Goal: Information Seeking & Learning: Find specific fact

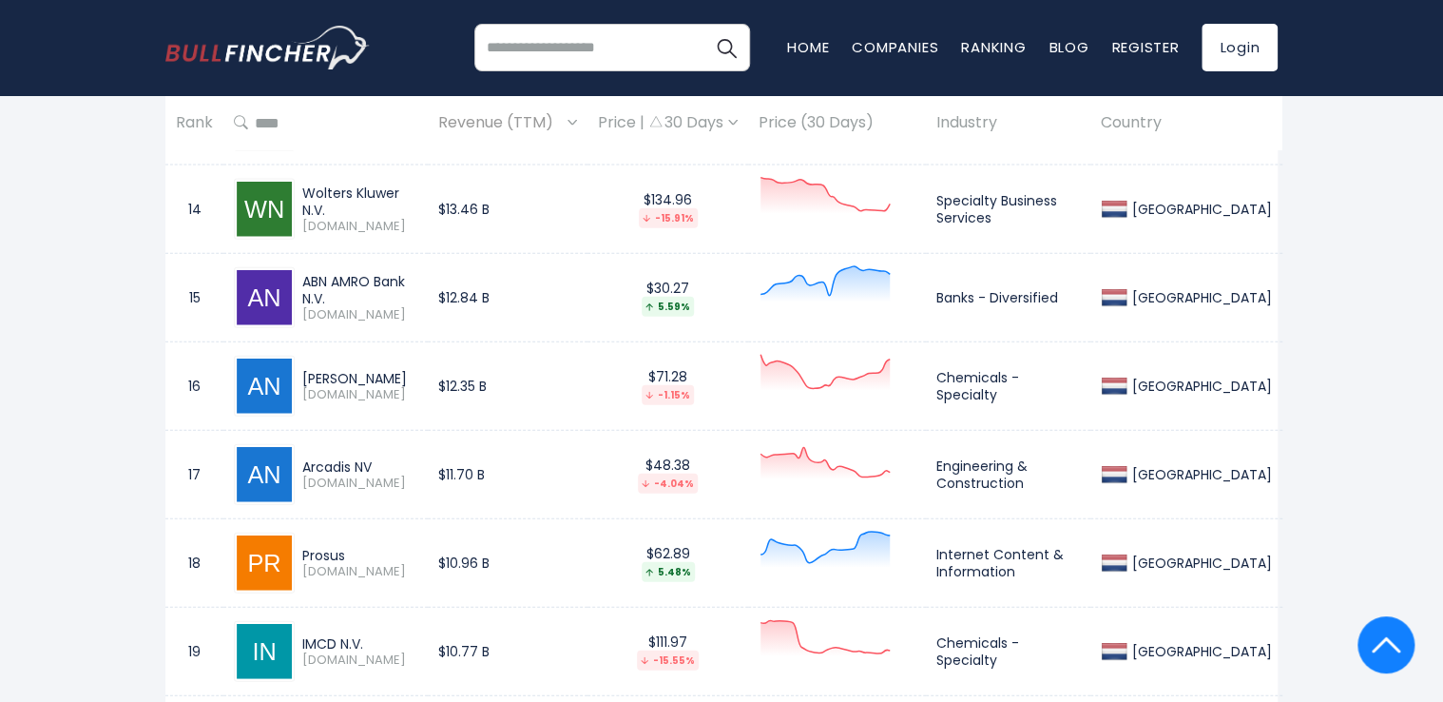
scroll to position [2075, 0]
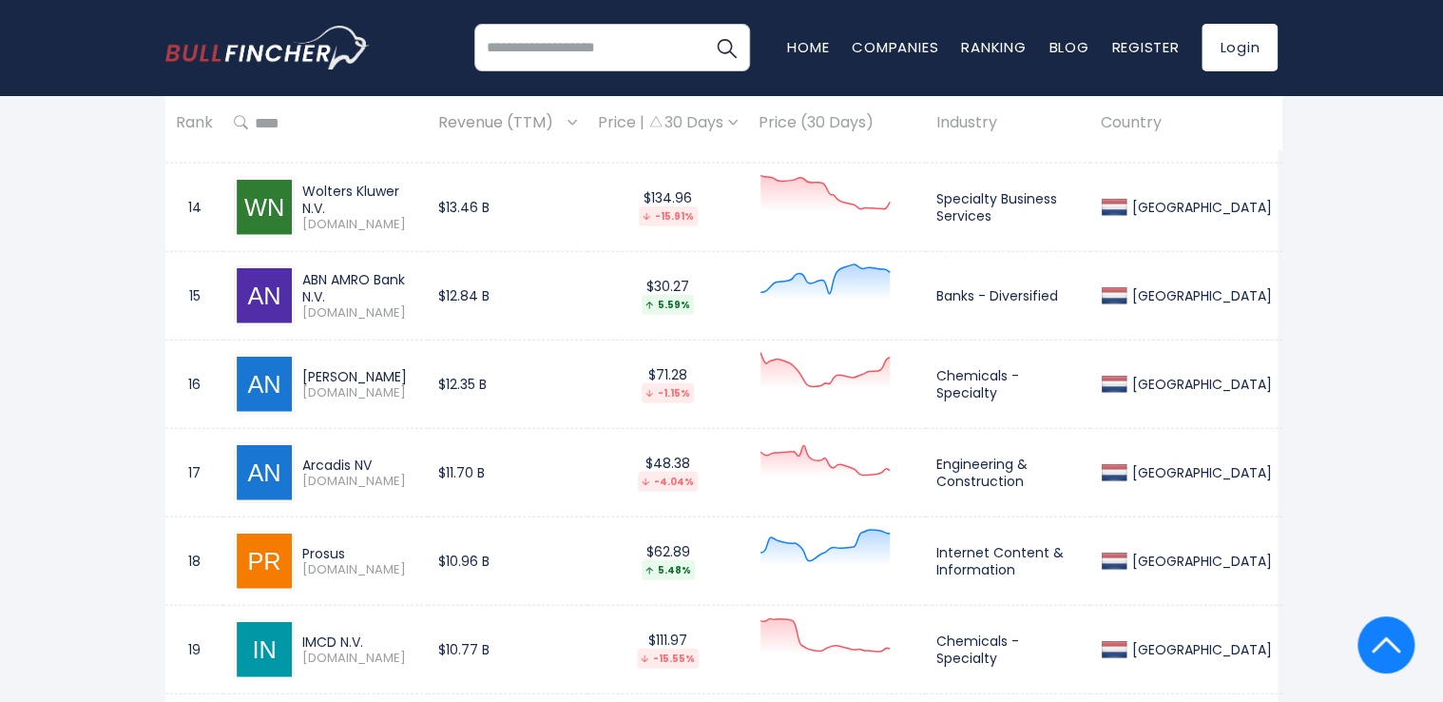
drag, startPoint x: 305, startPoint y: 458, endPoint x: 374, endPoint y: 472, distance: 69.7
click at [374, 472] on div "Arcadis NV [DOMAIN_NAME]" at bounding box center [356, 472] width 123 height 33
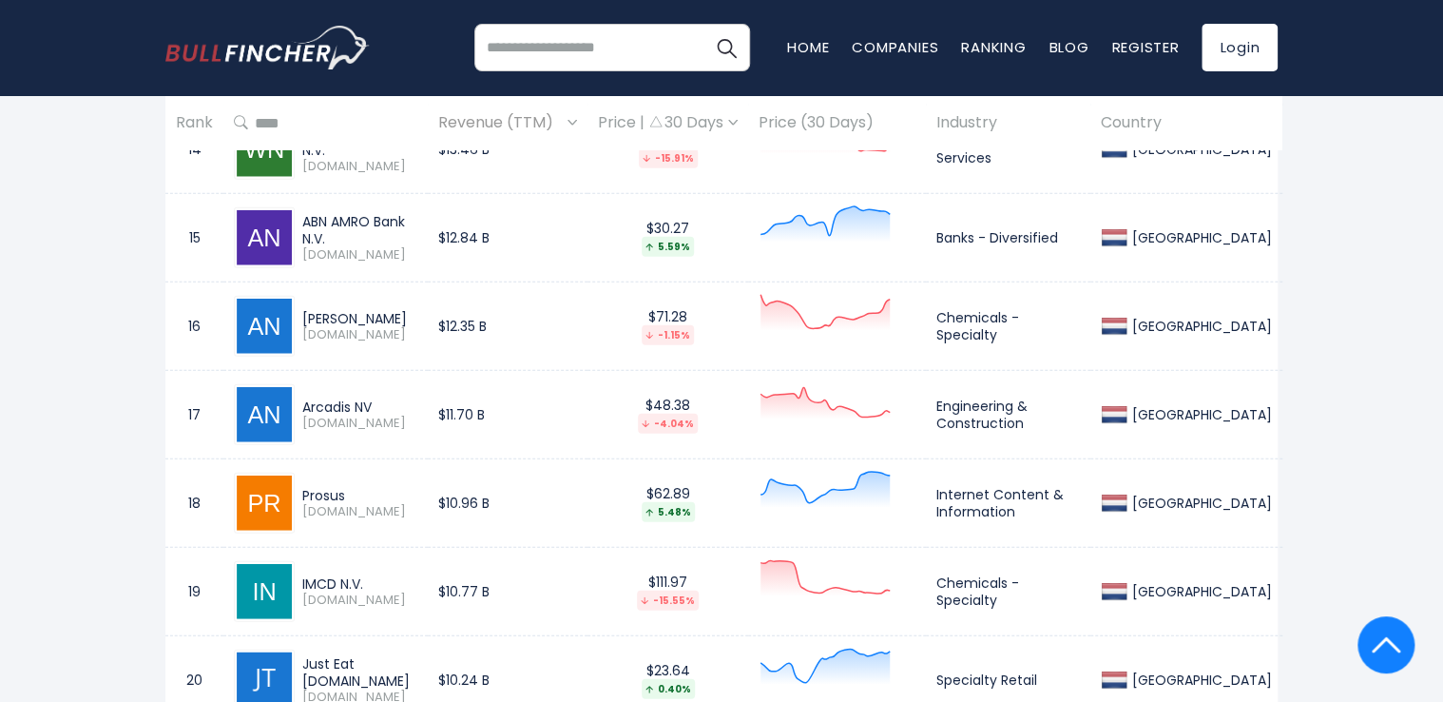
scroll to position [2136, 0]
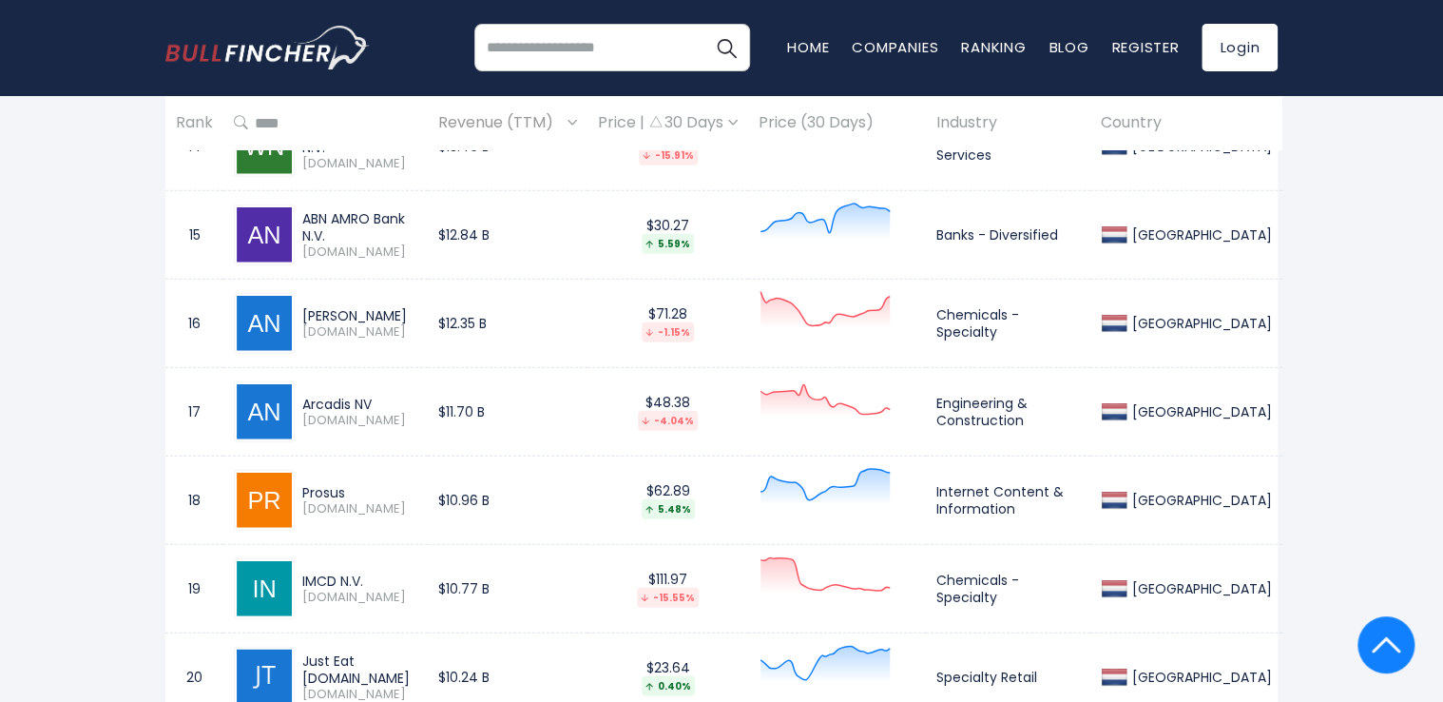
drag, startPoint x: 300, startPoint y: 485, endPoint x: 361, endPoint y: 488, distance: 60.9
click at [361, 488] on div "Prosus [DOMAIN_NAME]" at bounding box center [356, 500] width 123 height 33
copy div "Prosus"
click at [1039, 508] on td "Internet Content & Information" at bounding box center [1008, 500] width 165 height 88
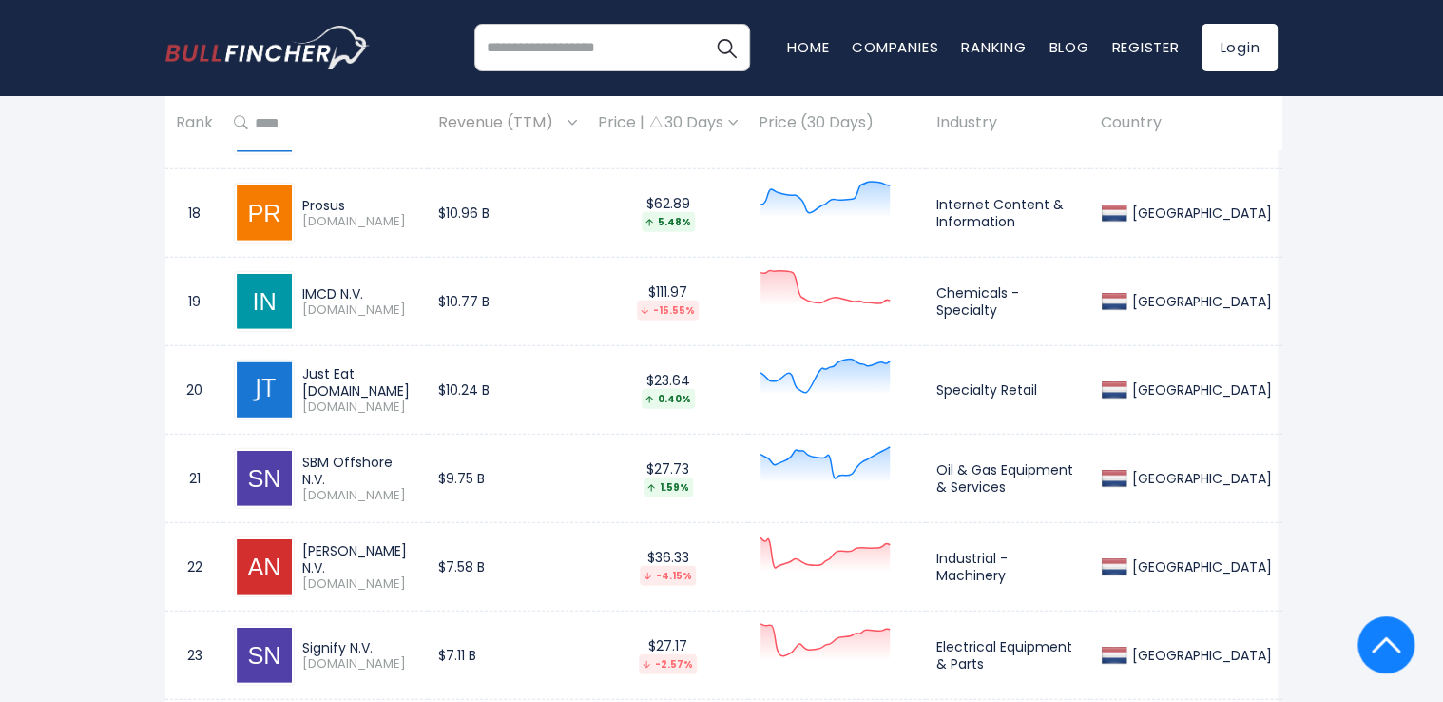
scroll to position [2421, 0]
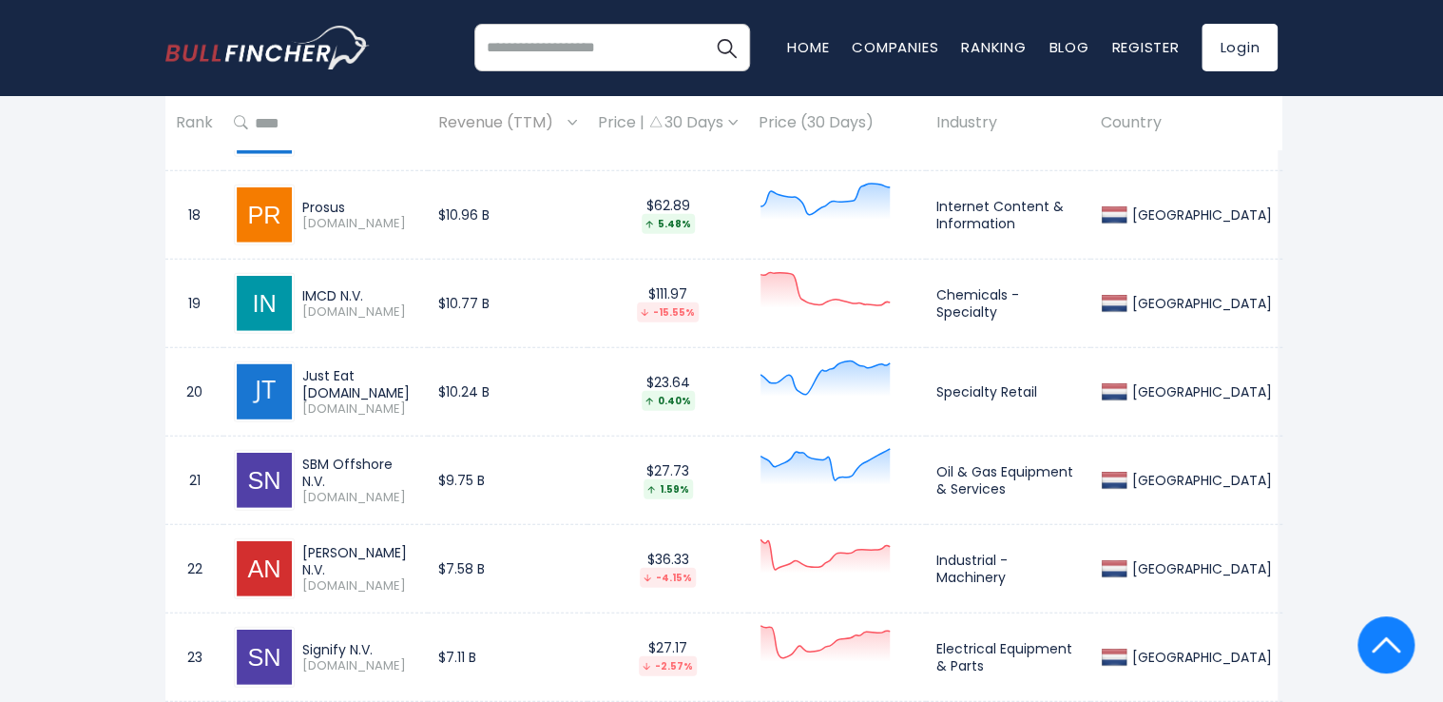
drag, startPoint x: 307, startPoint y: 368, endPoint x: 405, endPoint y: 397, distance: 102.0
click at [405, 397] on div "Just Eat [DOMAIN_NAME]" at bounding box center [359, 384] width 115 height 34
drag, startPoint x: 304, startPoint y: 366, endPoint x: 410, endPoint y: 381, distance: 106.6
click at [410, 381] on div "Just Eat [DOMAIN_NAME]" at bounding box center [359, 384] width 115 height 34
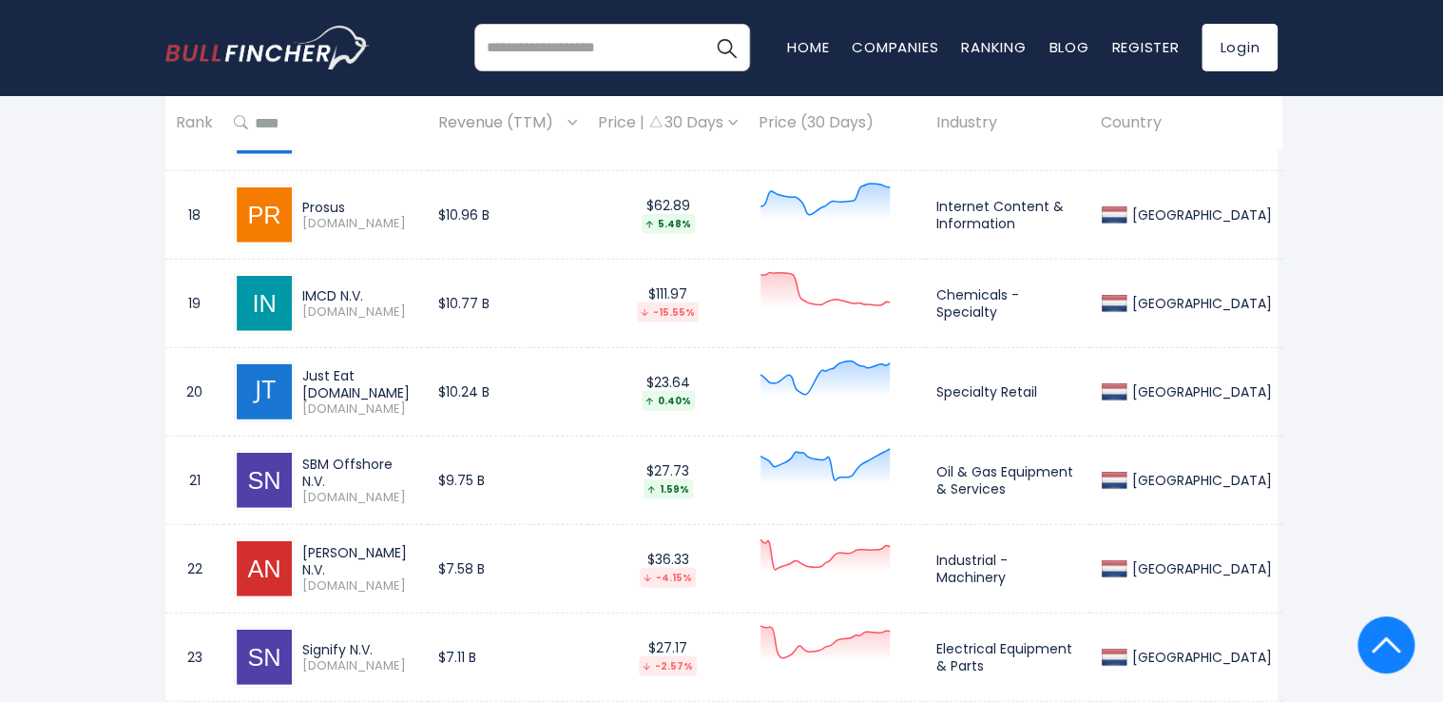
copy div "Just Eat [DOMAIN_NAME]"
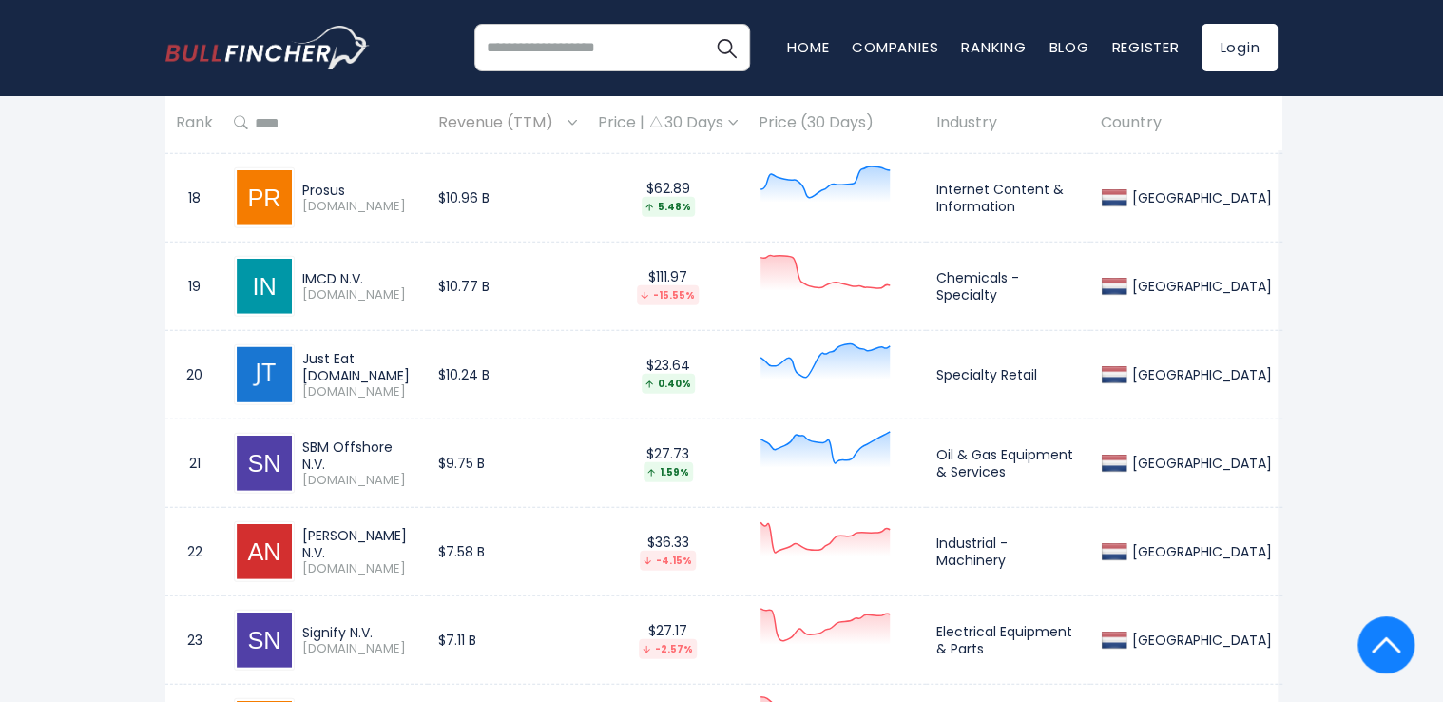
scroll to position [2430, 0]
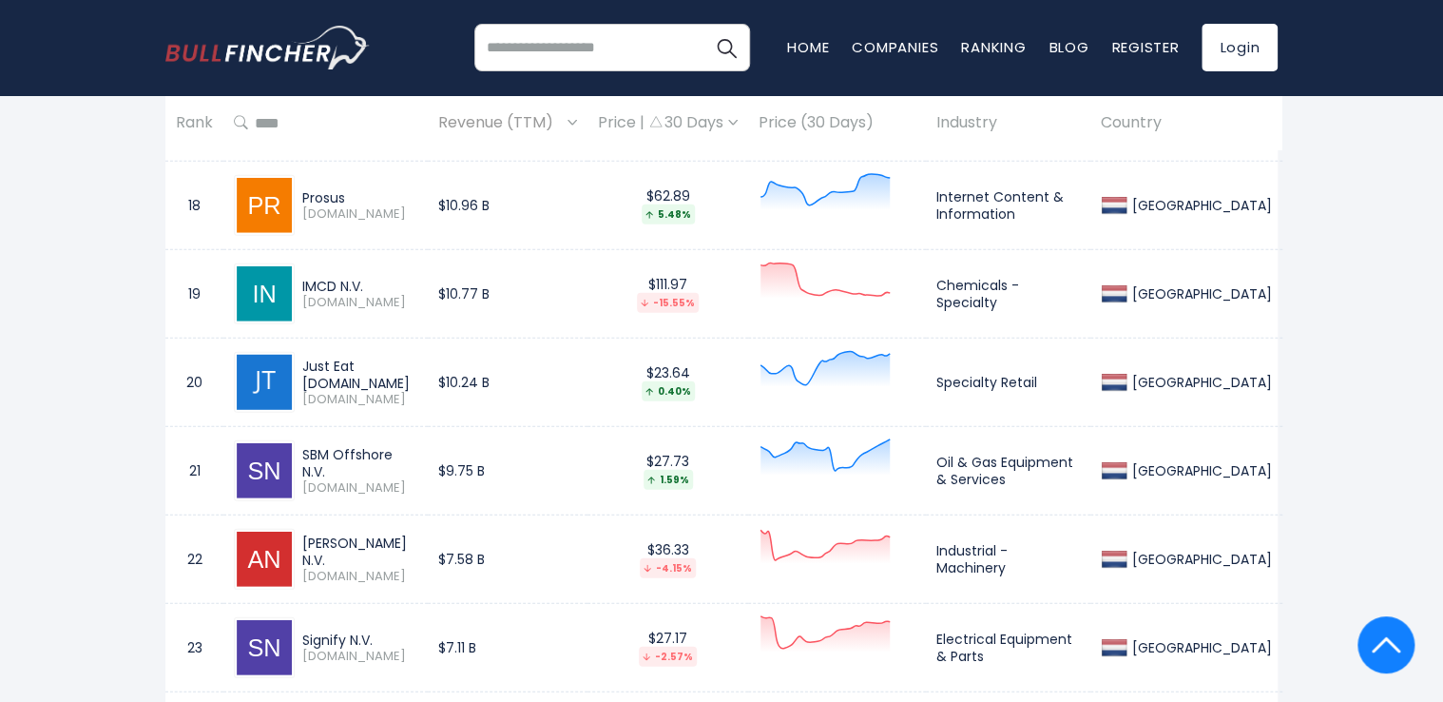
drag, startPoint x: 302, startPoint y: 455, endPoint x: 440, endPoint y: 464, distance: 138.2
click at [417, 464] on div "SBM Offshore N.V." at bounding box center [359, 463] width 115 height 34
copy div "SBM Offshore N.V."
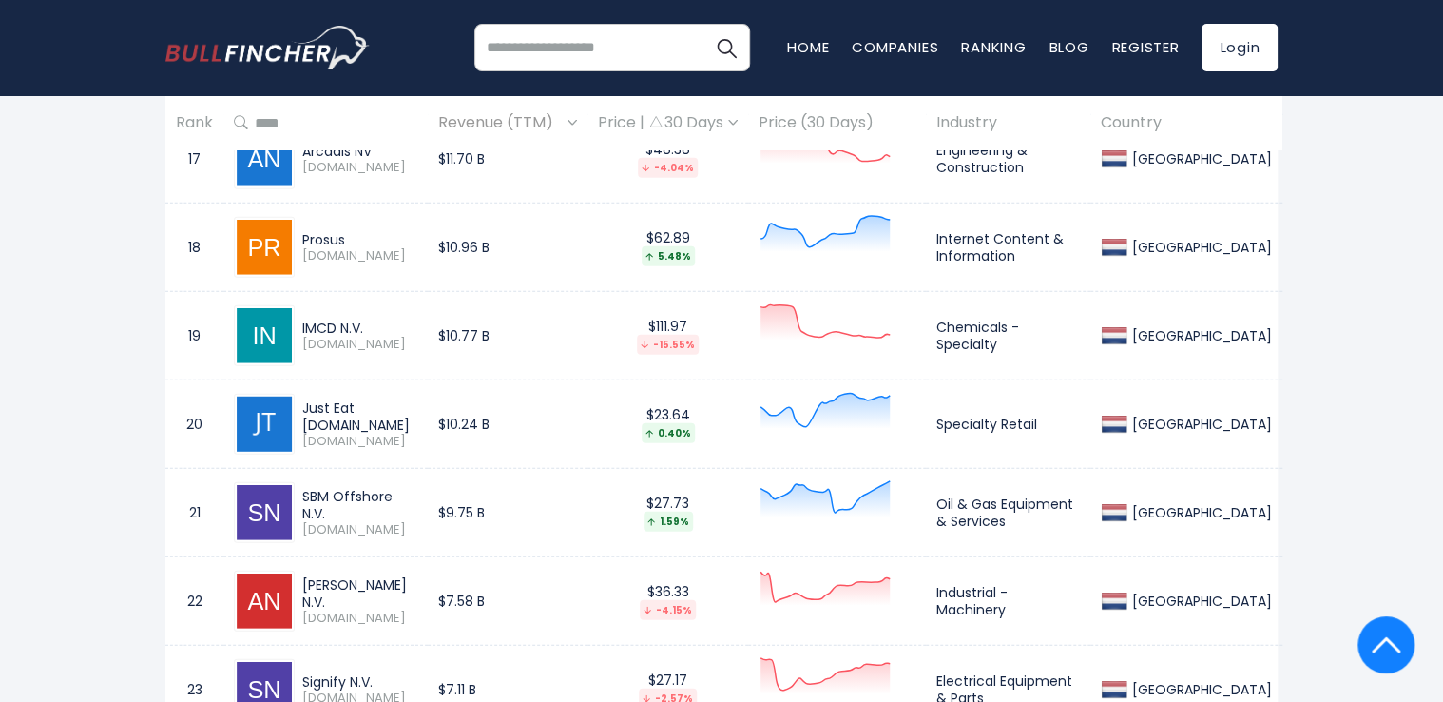
scroll to position [2388, 0]
click at [304, 320] on div "IMCD N.V." at bounding box center [359, 328] width 115 height 17
drag, startPoint x: 369, startPoint y: 328, endPoint x: 272, endPoint y: 341, distance: 97.9
click at [272, 341] on div "IMCD N.V. [DOMAIN_NAME]" at bounding box center [326, 336] width 184 height 61
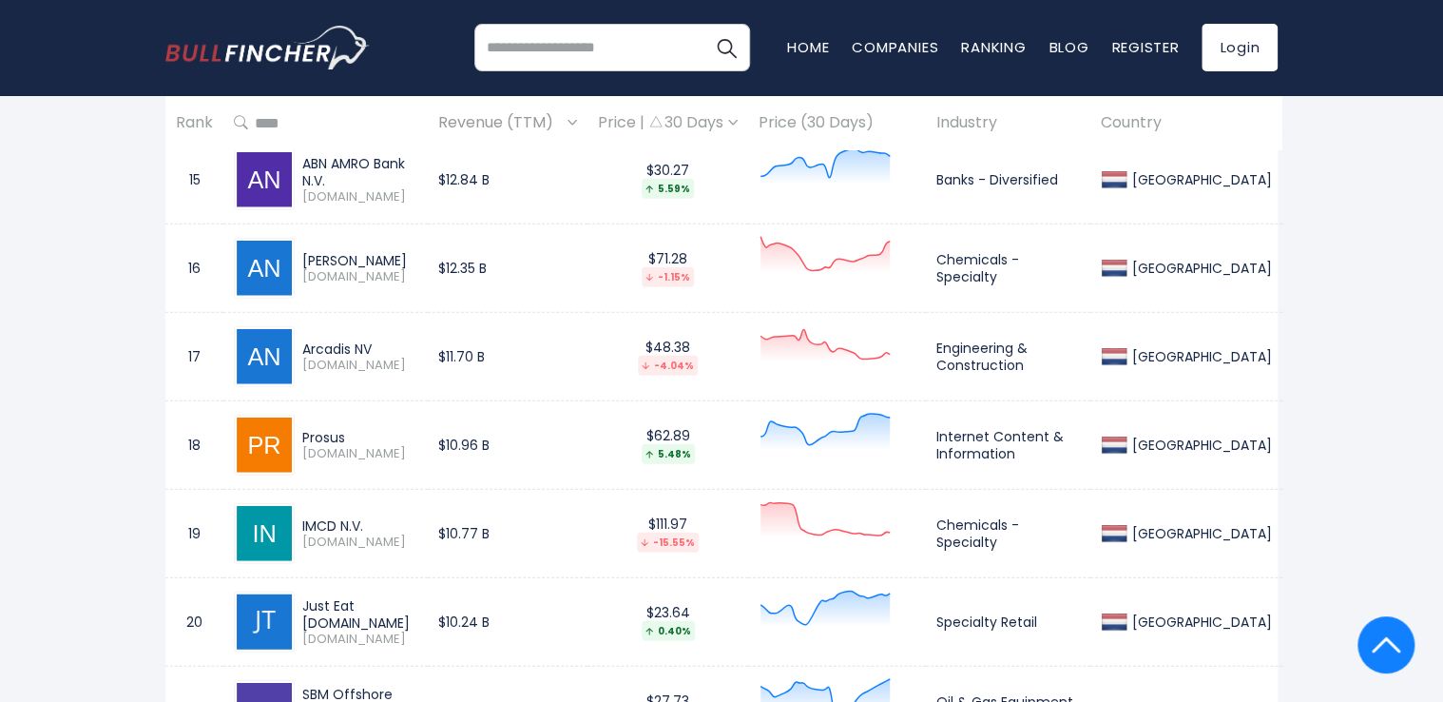
scroll to position [2191, 0]
drag, startPoint x: 373, startPoint y: 343, endPoint x: 302, endPoint y: 344, distance: 70.4
click at [302, 344] on div "Arcadis NV" at bounding box center [359, 348] width 115 height 17
copy div "Arcadis NV"
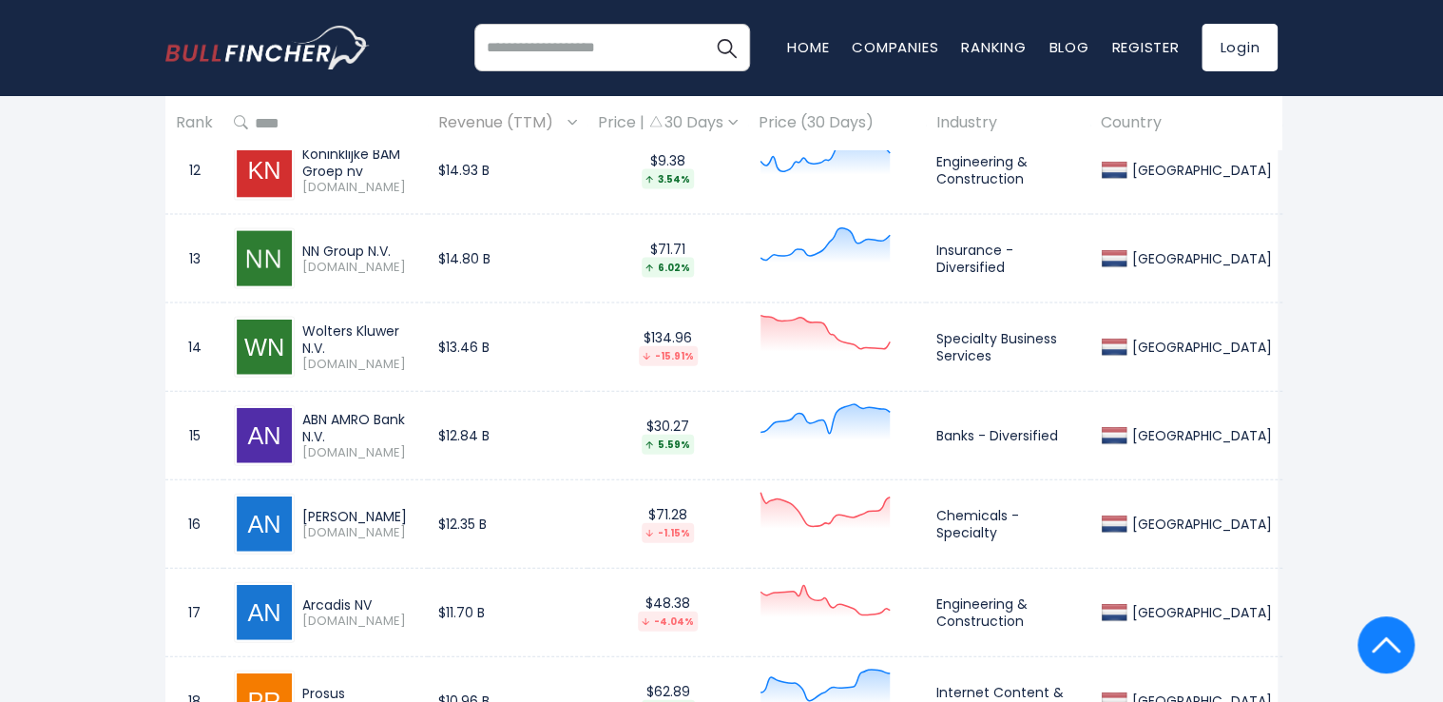
scroll to position [1934, 0]
drag, startPoint x: 306, startPoint y: 333, endPoint x: 433, endPoint y: 337, distance: 126.5
click at [417, 337] on div "Wolters Kluwer N.V." at bounding box center [359, 340] width 115 height 34
copy div "Wolters Kluwer N.V."
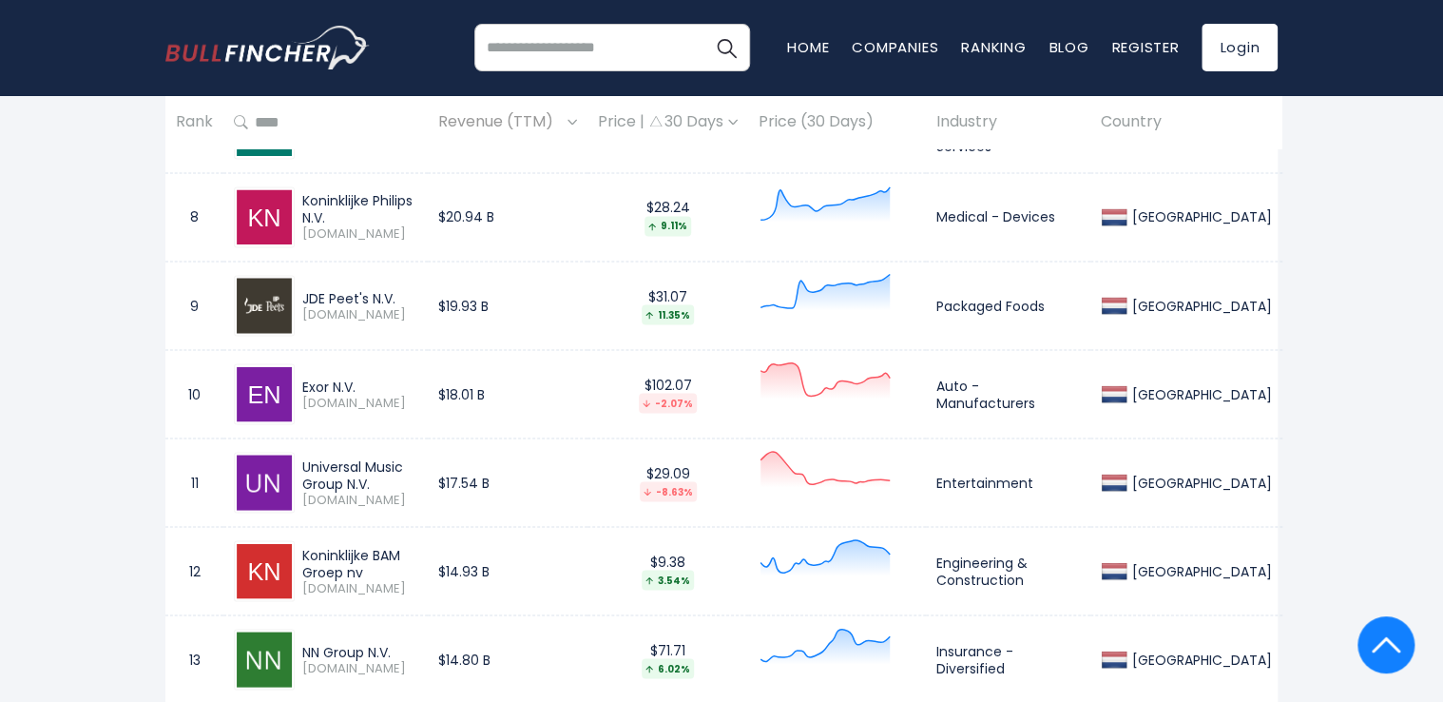
scroll to position [1719, 0]
